Goal: Task Accomplishment & Management: Use online tool/utility

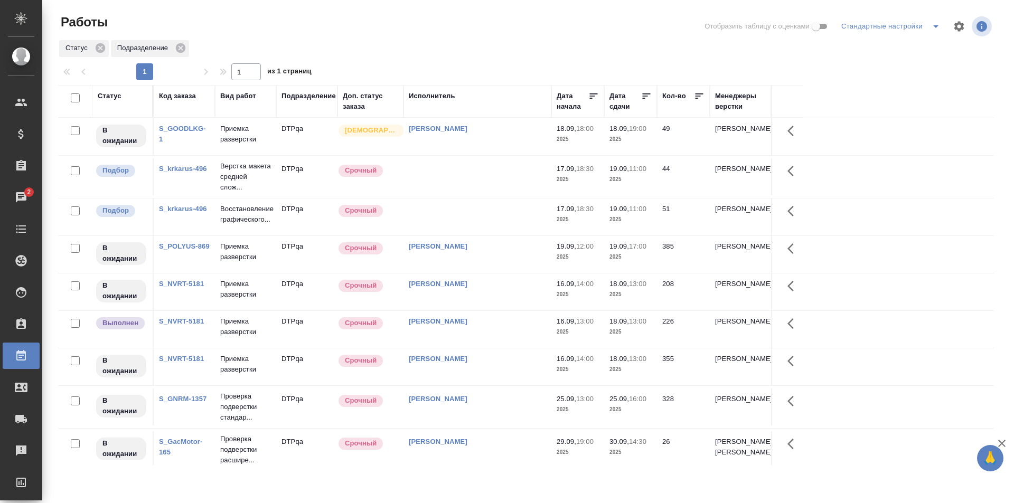
click at [467, 223] on td at bounding box center [477, 217] width 148 height 37
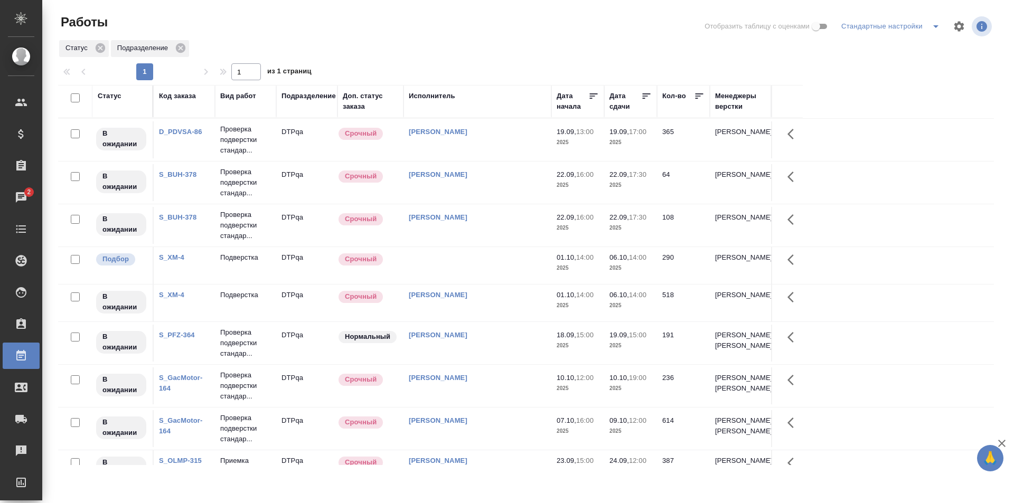
scroll to position [524, 0]
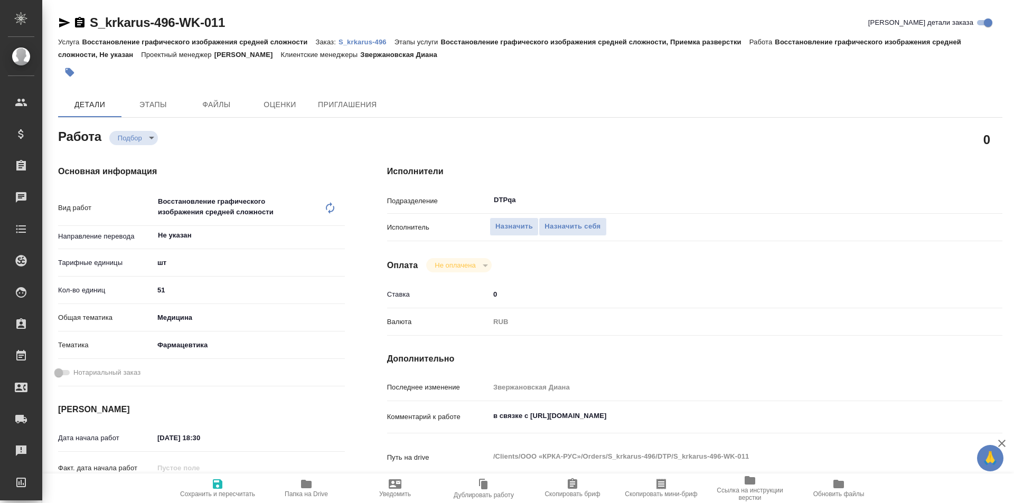
type textarea "x"
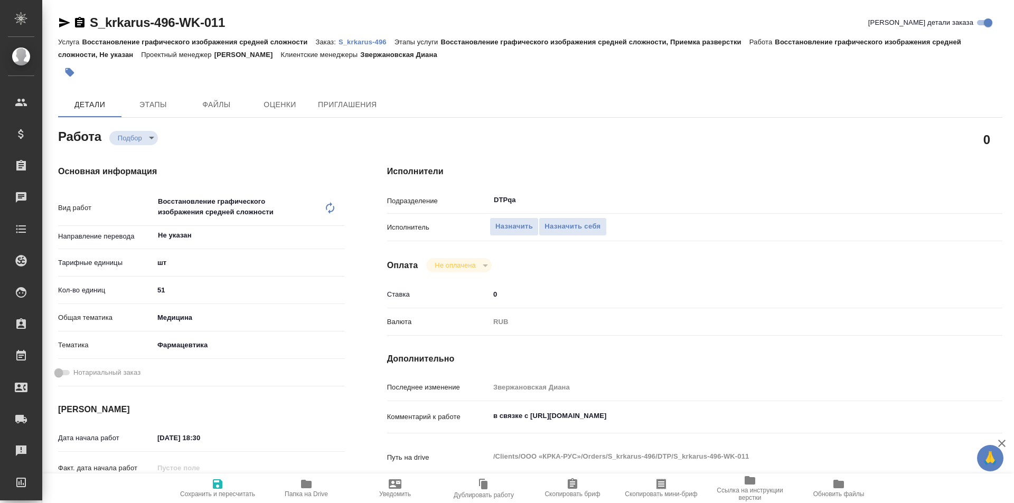
type textarea "x"
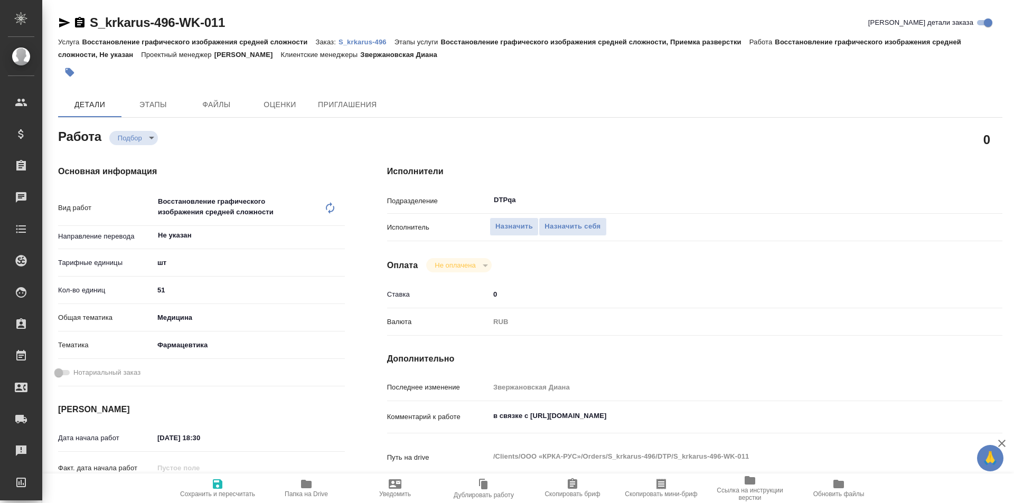
type textarea "x"
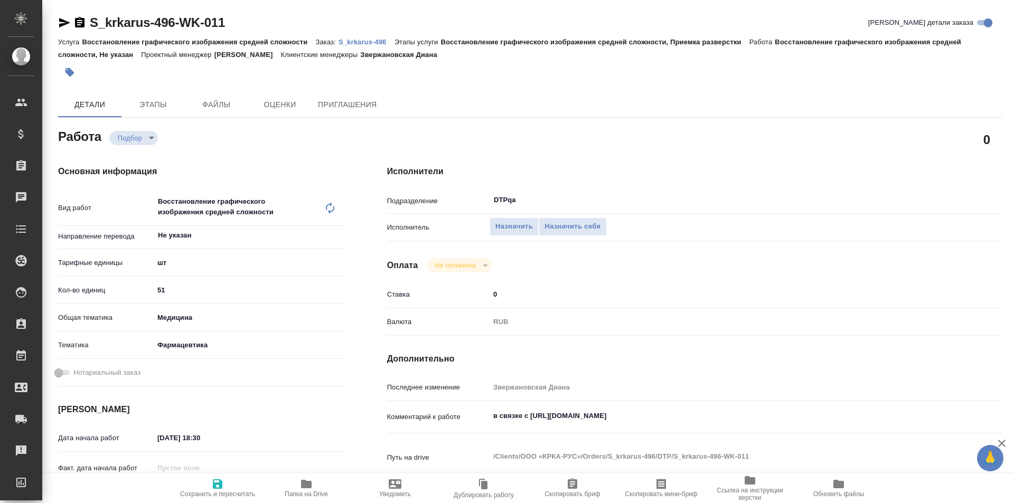
type textarea "x"
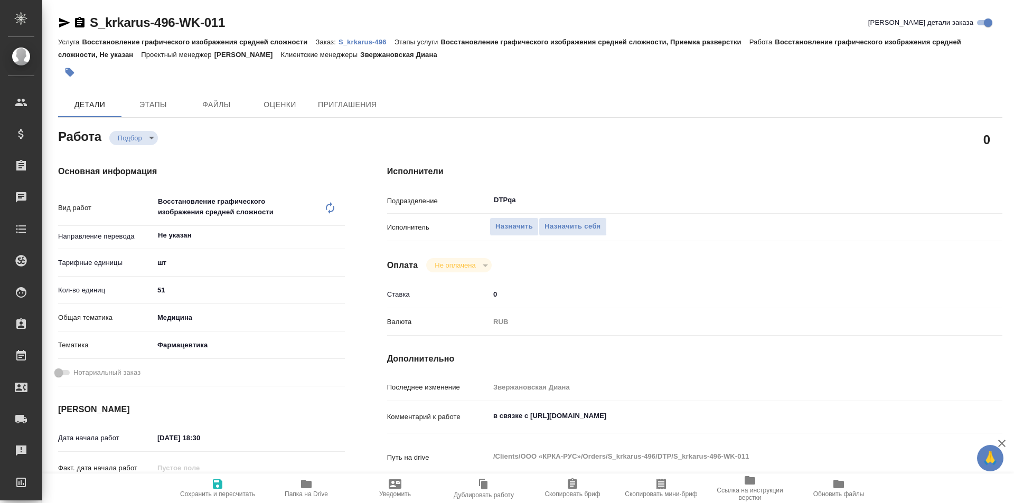
type textarea "x"
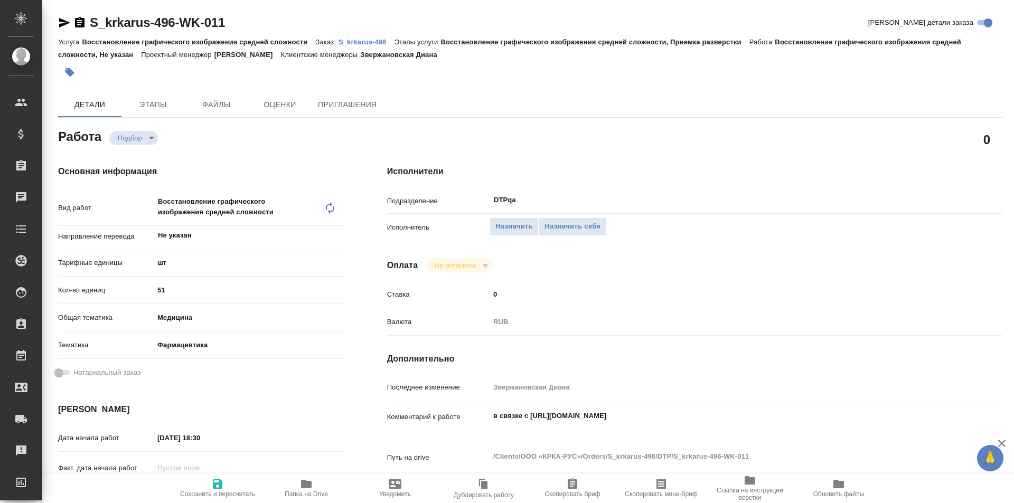
type textarea "x"
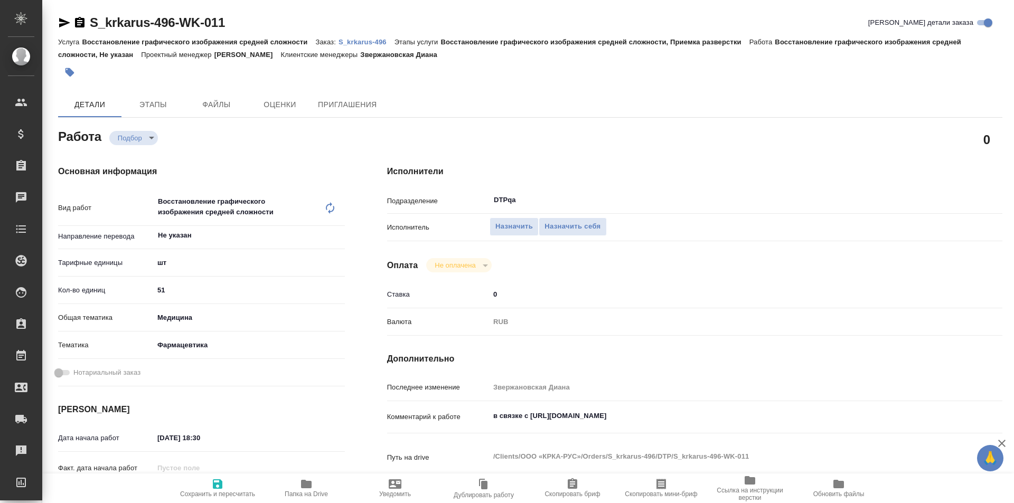
type textarea "x"
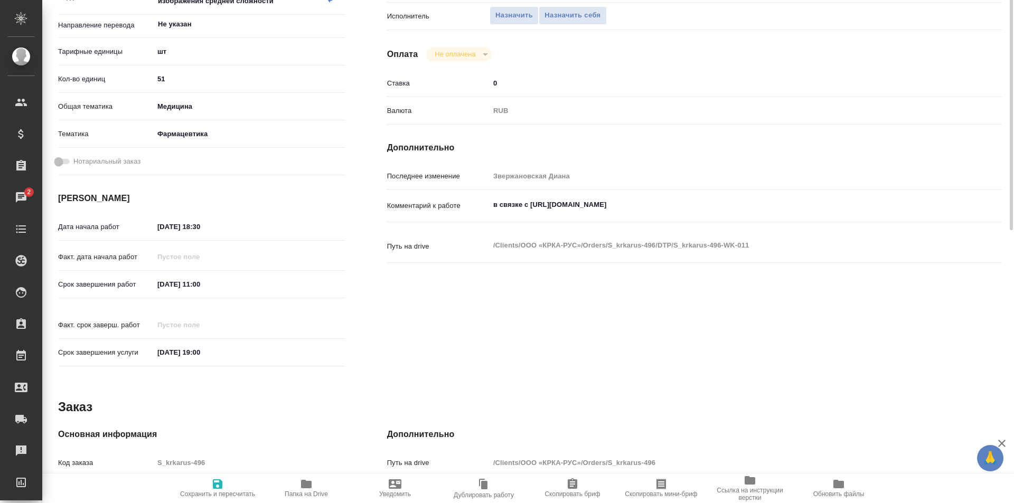
scroll to position [106, 0]
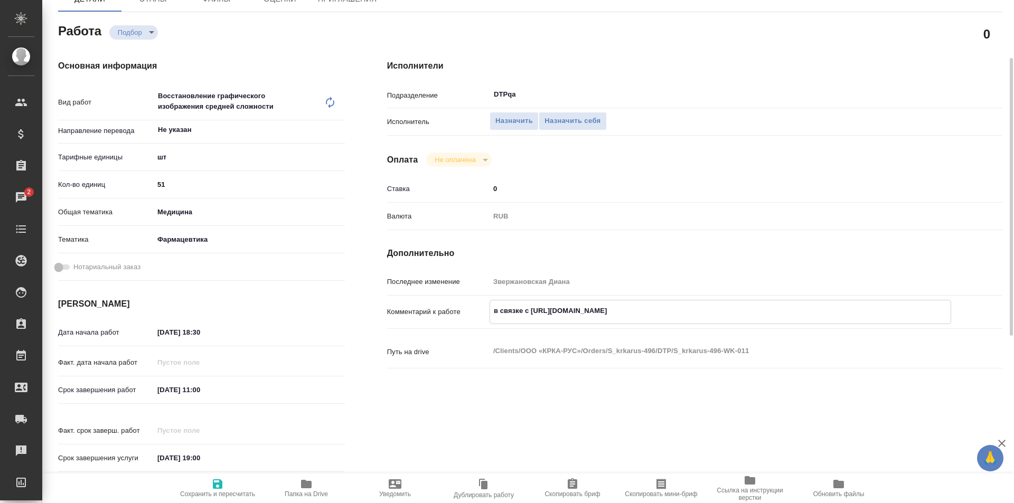
drag, startPoint x: 735, startPoint y: 306, endPoint x: 551, endPoint y: 310, distance: 184.3
click at [551, 310] on textarea "в связке с https://tera.awatera.com/Work/68cab645f67de760a73b0124/" at bounding box center [720, 311] width 460 height 18
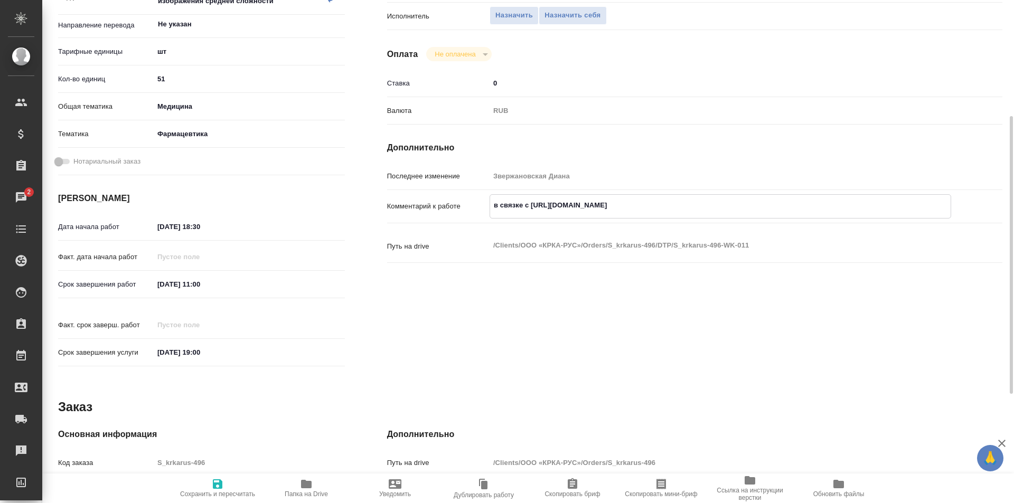
type textarea "x"
click at [308, 488] on icon "button" at bounding box center [306, 484] width 11 height 8
